Goal: Find specific page/section: Find specific page/section

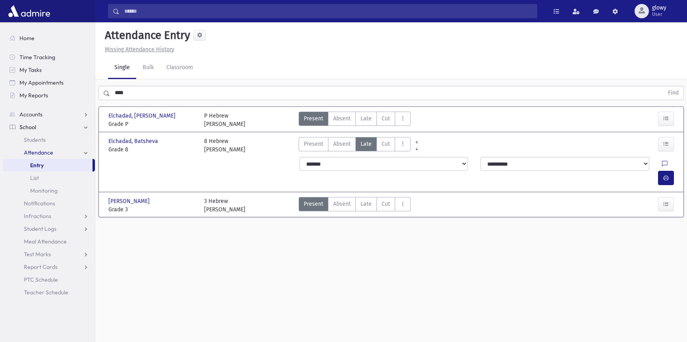
click at [43, 165] on span "Entry" at bounding box center [37, 165] width 14 height 7
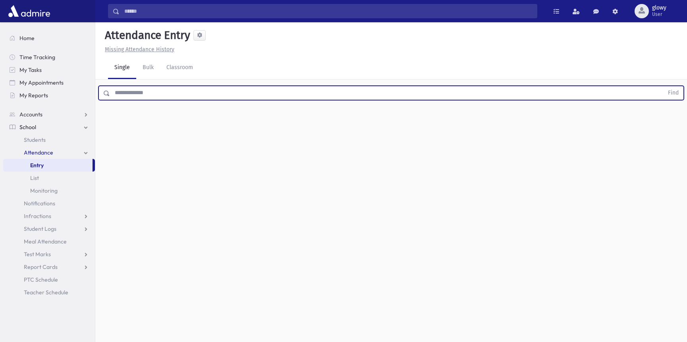
click at [137, 89] on input "text" at bounding box center [387, 93] width 554 height 14
click at [663, 86] on button "Find" at bounding box center [673, 93] width 20 height 14
drag, startPoint x: 152, startPoint y: 97, endPoint x: 84, endPoint y: 95, distance: 68.0
click at [84, 95] on div "Search Results All Accounts" at bounding box center [343, 180] width 687 height 360
click at [663, 86] on button "Find" at bounding box center [673, 93] width 20 height 14
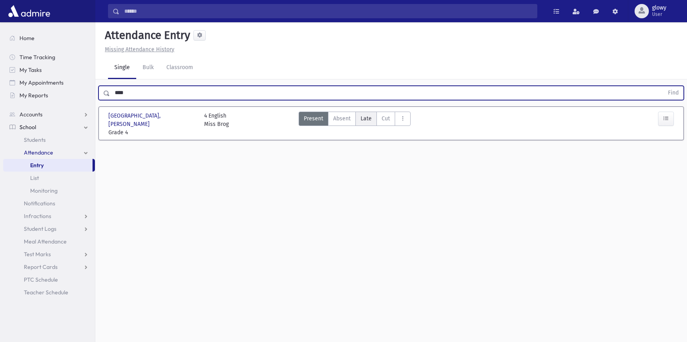
click at [361, 120] on span "Late" at bounding box center [366, 118] width 11 height 8
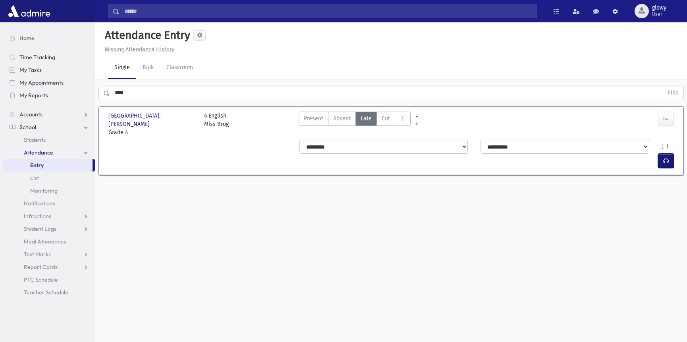
click at [667, 158] on icon "button" at bounding box center [666, 161] width 6 height 7
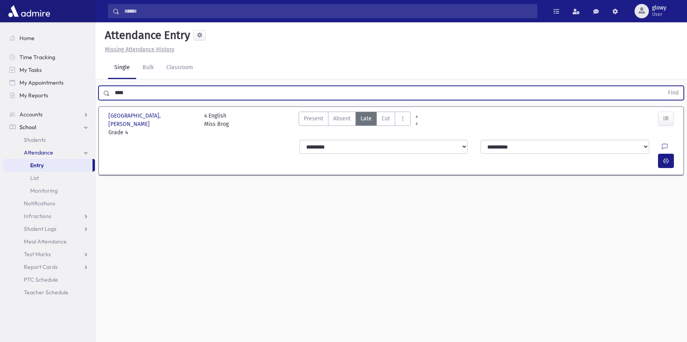
drag, startPoint x: 131, startPoint y: 94, endPoint x: 109, endPoint y: 94, distance: 21.8
click at [109, 94] on div "**** Find" at bounding box center [391, 93] width 585 height 14
click at [663, 86] on button "Find" at bounding box center [673, 93] width 20 height 14
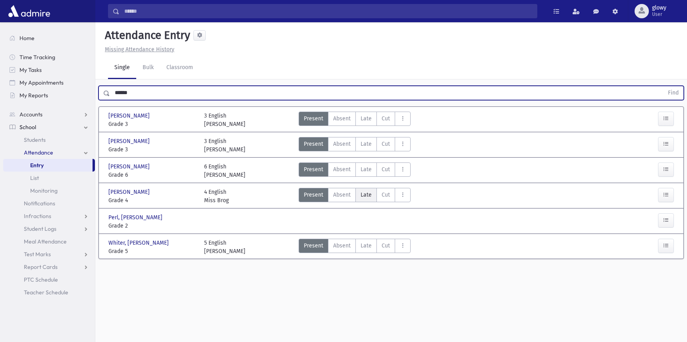
click at [361, 193] on span "Late" at bounding box center [366, 195] width 11 height 8
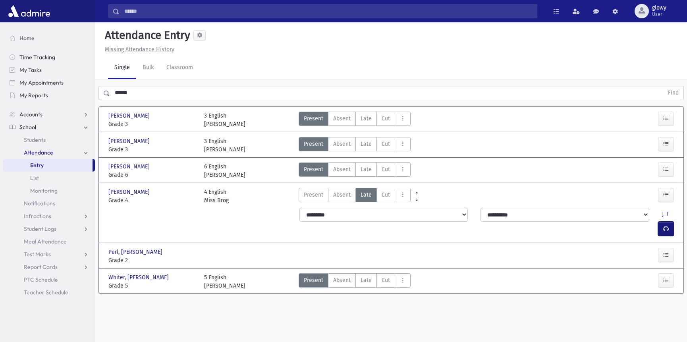
click at [669, 222] on button "button" at bounding box center [666, 229] width 16 height 14
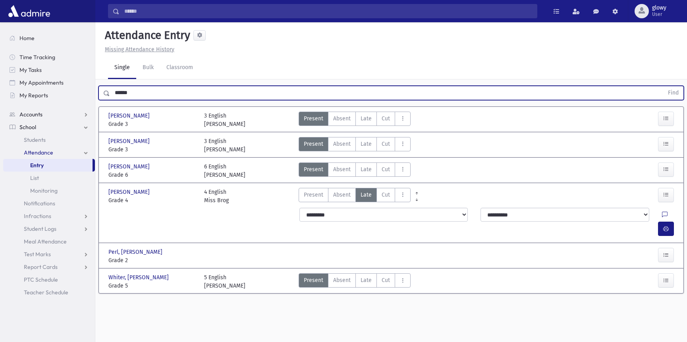
drag, startPoint x: 135, startPoint y: 94, endPoint x: 93, endPoint y: 108, distance: 44.1
click at [93, 108] on div "Search Results All Accounts" at bounding box center [343, 180] width 687 height 360
type input "****"
click at [663, 86] on button "Find" at bounding box center [673, 93] width 20 height 14
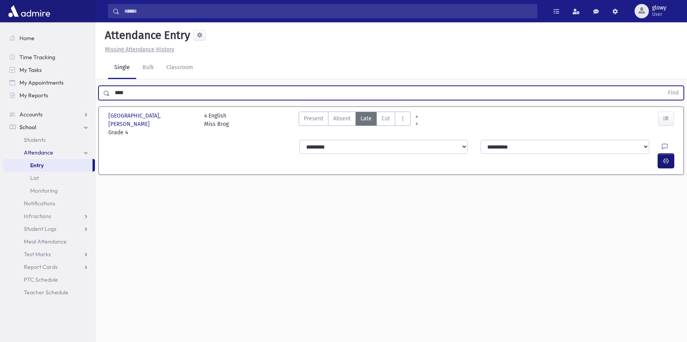
click at [671, 154] on button "button" at bounding box center [666, 161] width 16 height 14
drag, startPoint x: 157, startPoint y: 91, endPoint x: 112, endPoint y: 91, distance: 45.7
click at [112, 91] on input "****" at bounding box center [387, 93] width 554 height 14
click at [27, 141] on span "Students" at bounding box center [35, 139] width 22 height 7
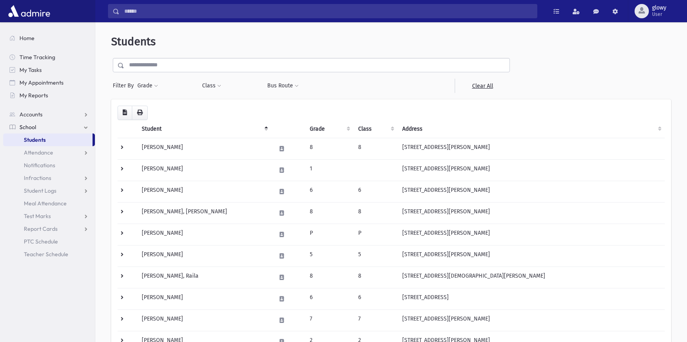
click at [145, 65] on input "text" at bounding box center [316, 65] width 385 height 14
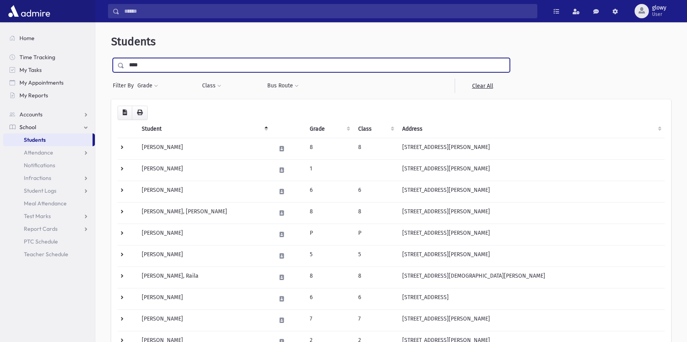
type input "****"
click at [111, 58] on input "submit" at bounding box center [122, 63] width 22 height 11
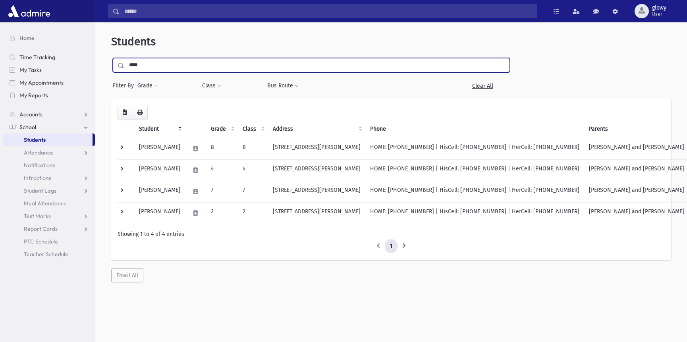
drag, startPoint x: 151, startPoint y: 68, endPoint x: 116, endPoint y: 68, distance: 35.0
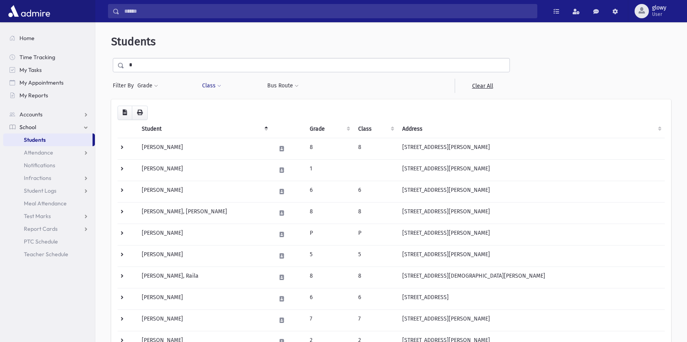
click at [214, 87] on button "Class" at bounding box center [212, 86] width 20 height 14
click at [225, 108] on ul at bounding box center [243, 106] width 76 height 12
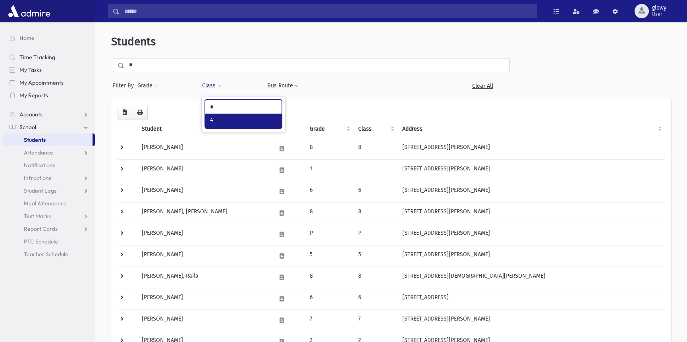
type input "*"
select select "*"
click at [221, 120] on button "Filter" at bounding box center [243, 123] width 77 height 12
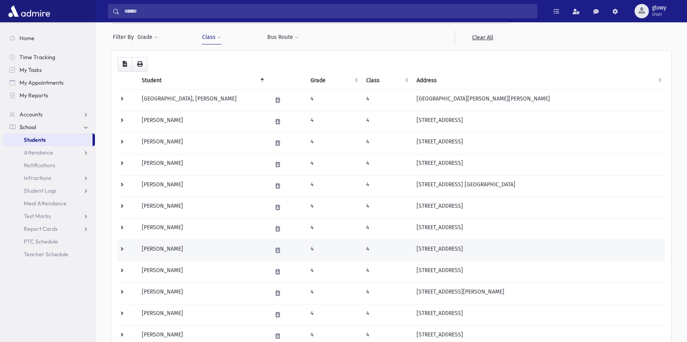
scroll to position [182, 0]
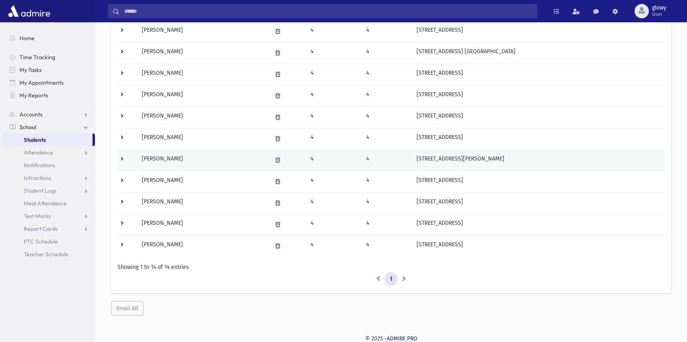
click at [234, 163] on td "[PERSON_NAME]" at bounding box center [202, 159] width 130 height 21
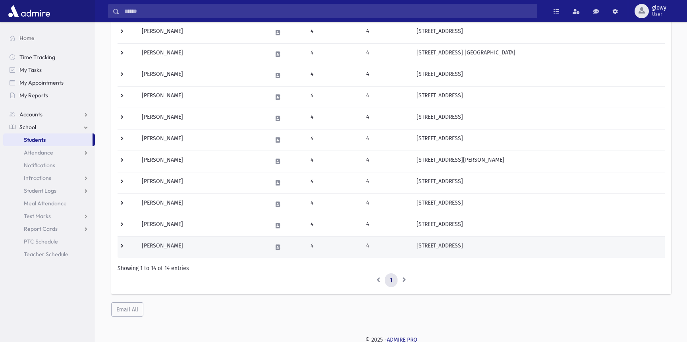
scroll to position [182, 0]
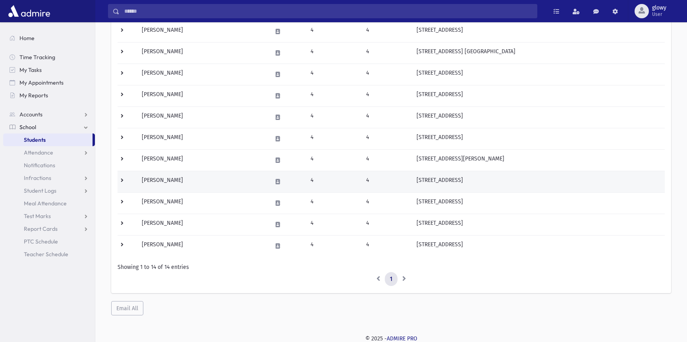
click at [220, 174] on td "[PERSON_NAME]" at bounding box center [202, 181] width 130 height 21
